Goal: Information Seeking & Learning: Learn about a topic

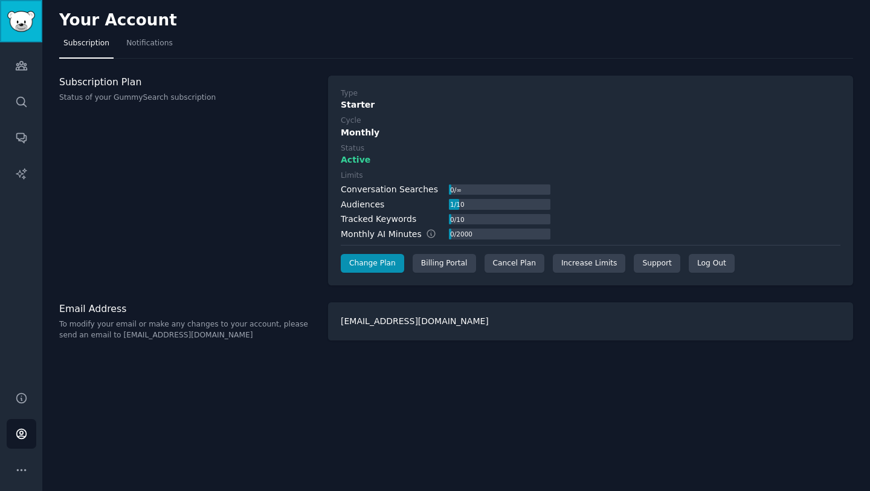
click at [20, 17] on img "Sidebar" at bounding box center [21, 21] width 28 height 21
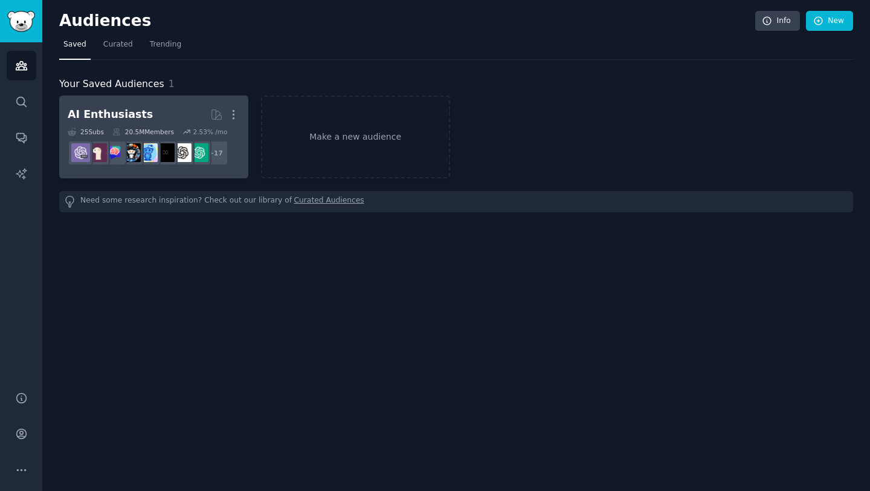
click at [158, 103] on link "AI Enthusiasts More 25 Sub s 20.5M Members 2.53 % /mo + 17" at bounding box center [153, 136] width 189 height 83
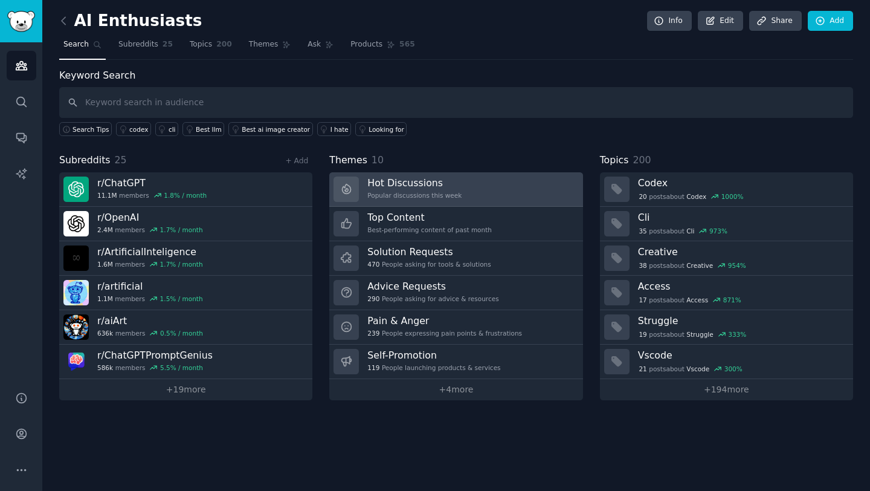
click at [430, 187] on h3 "Hot Discussions" at bounding box center [414, 182] width 94 height 13
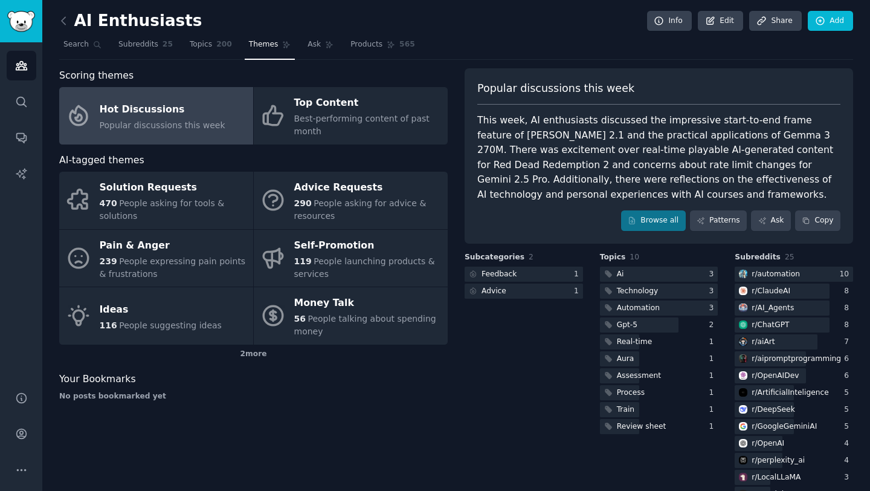
click at [73, 25] on link at bounding box center [66, 20] width 15 height 19
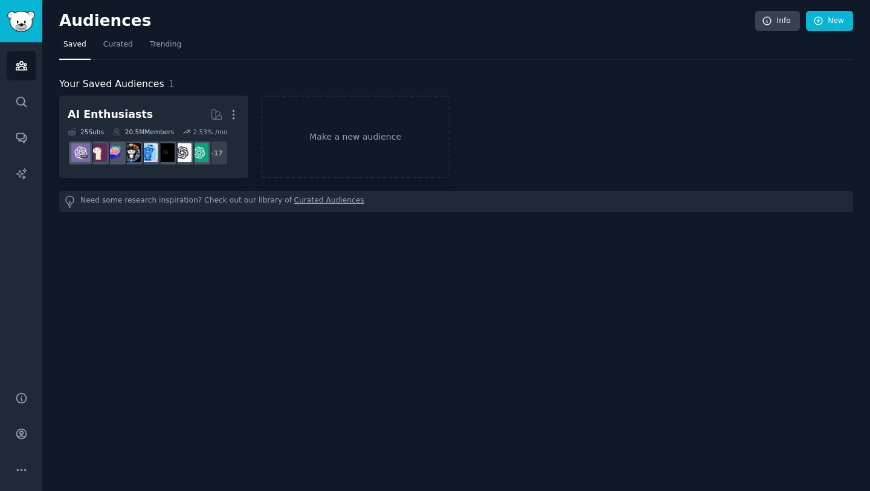
click at [136, 92] on div "Your Saved Audiences 1 AI Enthusiasts More 25 Sub s 20.5M Members 2.53 % /mo + …" at bounding box center [456, 144] width 794 height 135
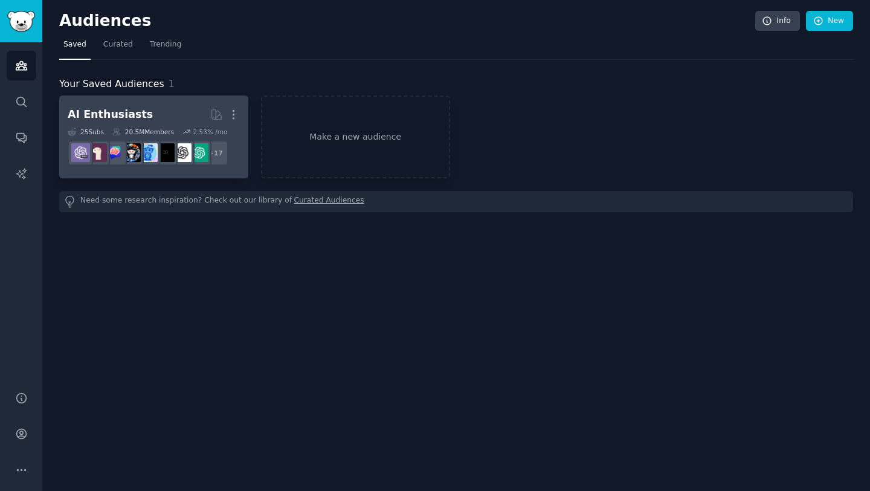
click at [142, 105] on h2 "AI Enthusiasts More" at bounding box center [154, 114] width 172 height 21
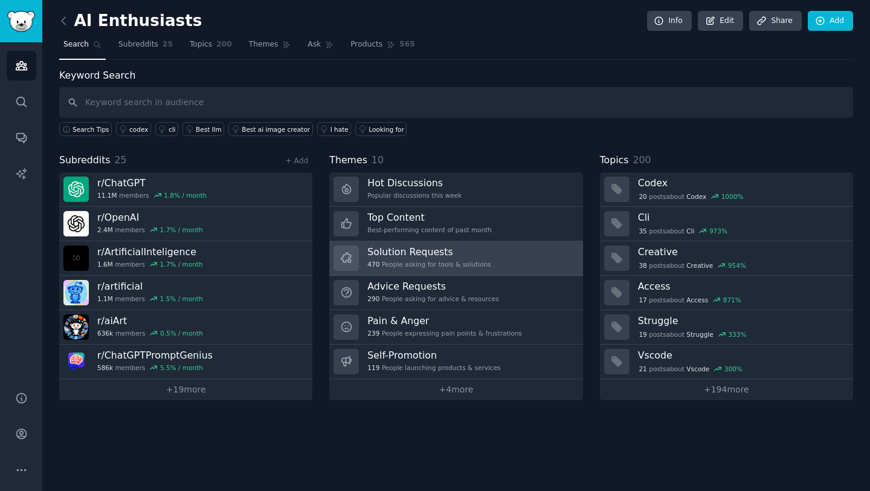
click at [404, 251] on h3 "Solution Requests" at bounding box center [428, 251] width 123 height 13
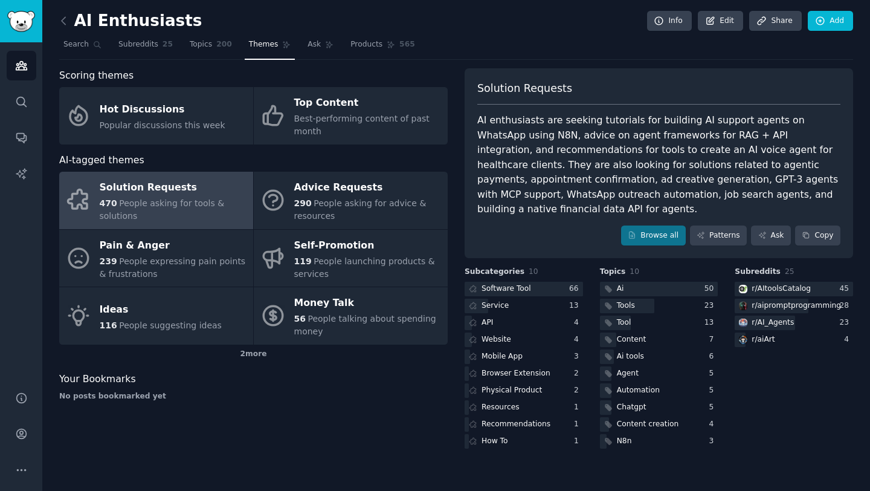
click at [644, 156] on div "AI enthusiasts are seeking tutorials for building AI support agents on WhatsApp…" at bounding box center [658, 165] width 363 height 104
click at [650, 161] on div "AI enthusiasts are seeking tutorials for building AI support agents on WhatsApp…" at bounding box center [658, 165] width 363 height 104
drag, startPoint x: 650, startPoint y: 161, endPoint x: 663, endPoint y: 167, distance: 14.3
click at [663, 167] on div "AI enthusiasts are seeking tutorials for building AI support agents on WhatsApp…" at bounding box center [658, 165] width 363 height 104
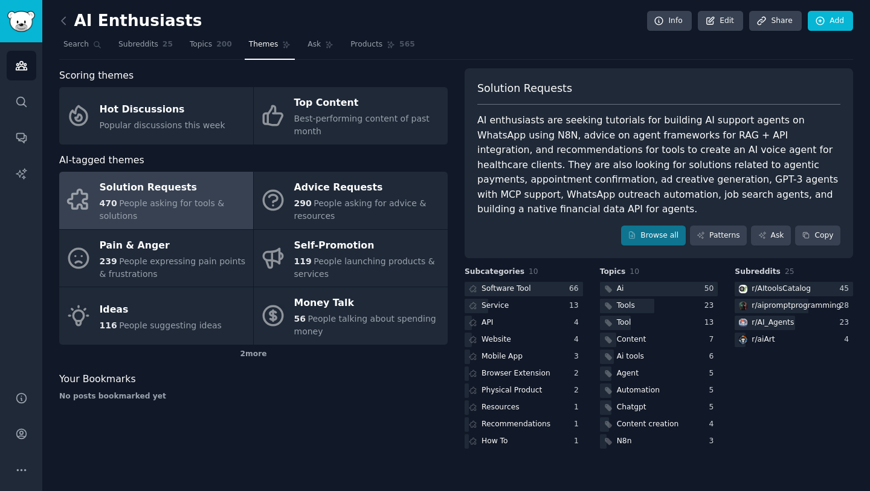
click at [647, 163] on div "AI enthusiasts are seeking tutorials for building AI support agents on WhatsApp…" at bounding box center [658, 165] width 363 height 104
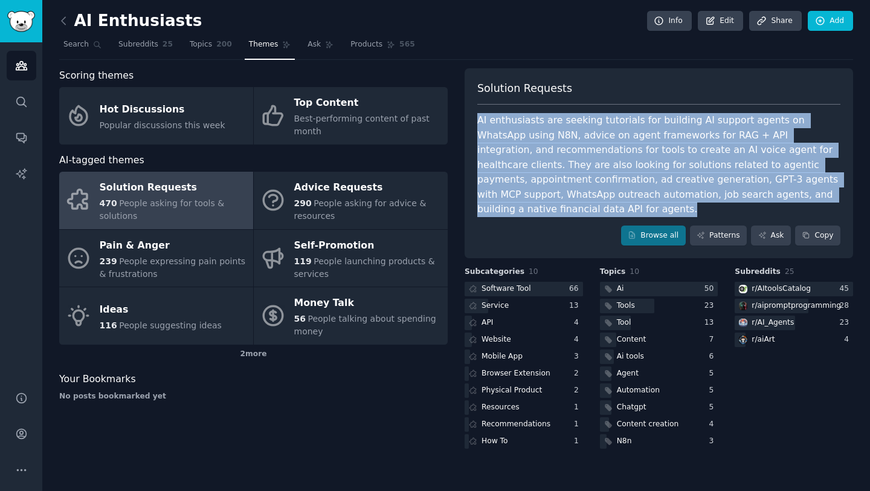
click at [647, 163] on div "AI enthusiasts are seeking tutorials for building AI support agents on WhatsApp…" at bounding box center [658, 165] width 363 height 104
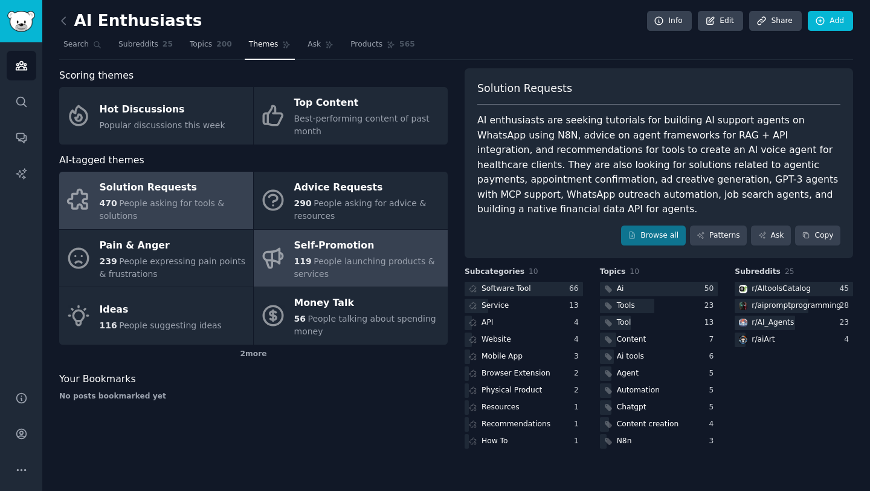
click at [340, 256] on span "People launching products & services" at bounding box center [364, 267] width 141 height 22
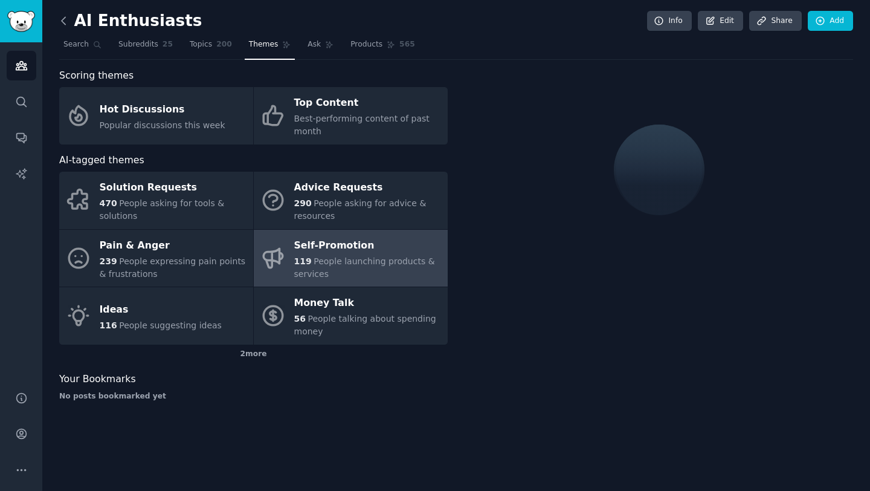
click at [62, 20] on icon at bounding box center [64, 20] width 4 height 7
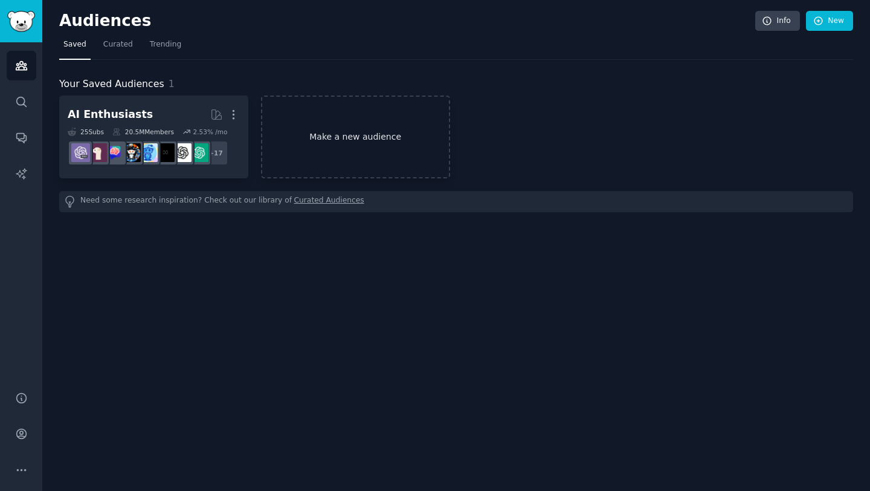
click at [326, 131] on link "Make a new audience" at bounding box center [355, 136] width 189 height 83
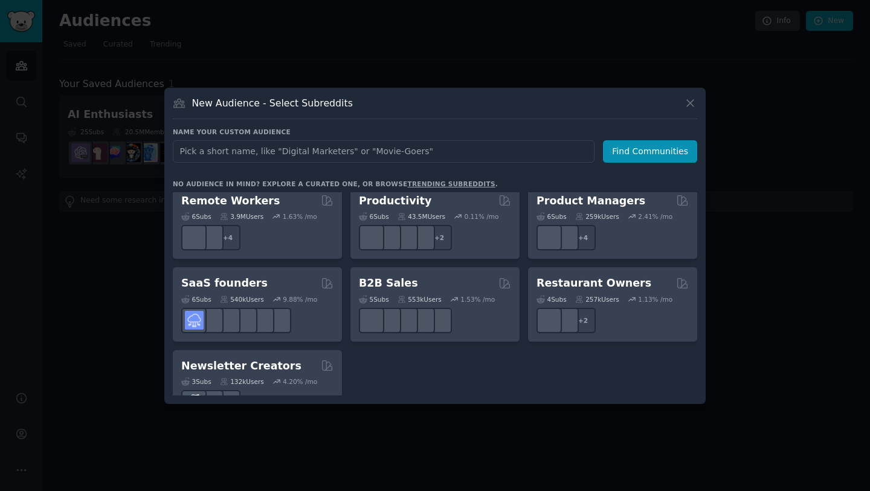
scroll to position [943, 0]
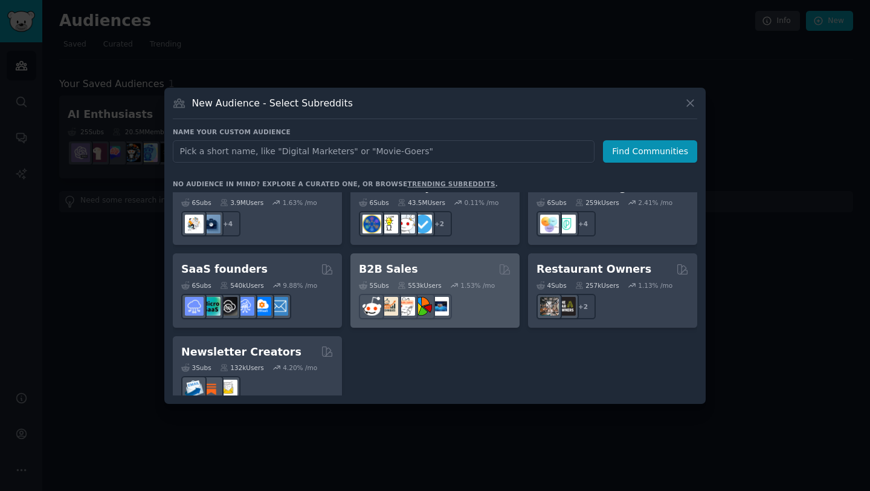
click at [428, 253] on div "B2B Sales 5 Sub s 553k Users 1.53 % /mo" at bounding box center [434, 290] width 169 height 74
